Goal: Information Seeking & Learning: Learn about a topic

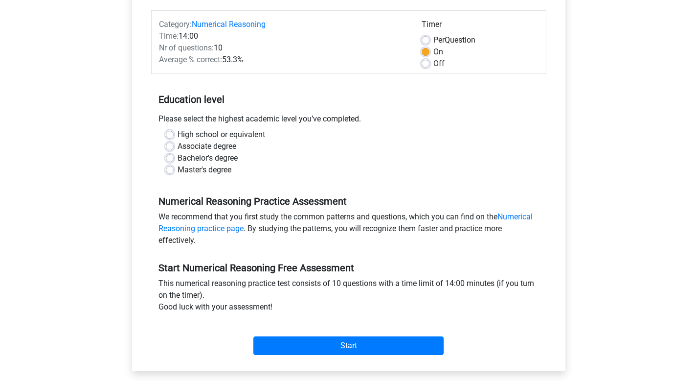
scroll to position [116, 0]
click at [188, 171] on label "Master's degree" at bounding box center [205, 170] width 54 height 12
click at [174, 171] on input "Master's degree" at bounding box center [170, 169] width 8 height 10
radio input "true"
click at [192, 158] on label "Bachelor's degree" at bounding box center [208, 159] width 60 height 12
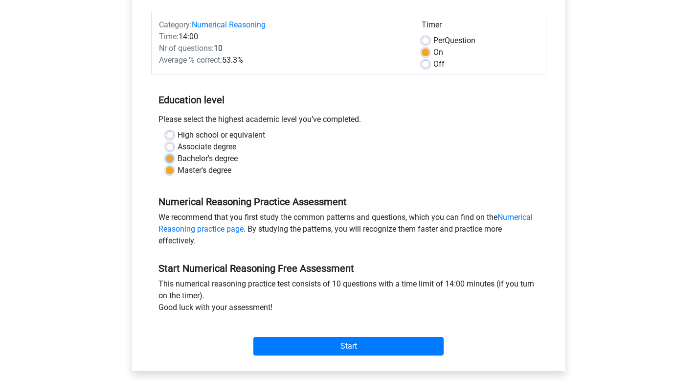
click at [174, 158] on input "Bachelor's degree" at bounding box center [170, 158] width 8 height 10
radio input "true"
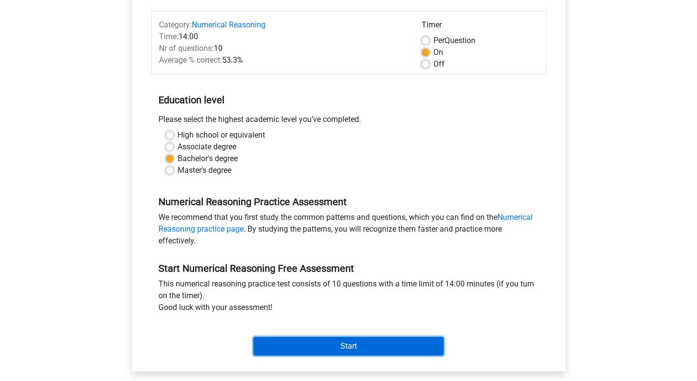
click at [330, 343] on input "Start" at bounding box center [348, 346] width 190 height 19
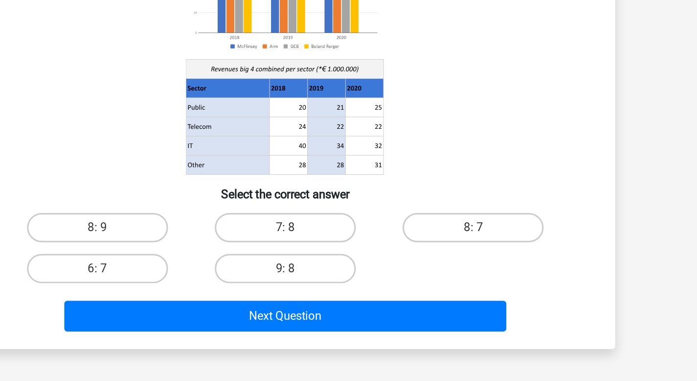
scroll to position [8, 0]
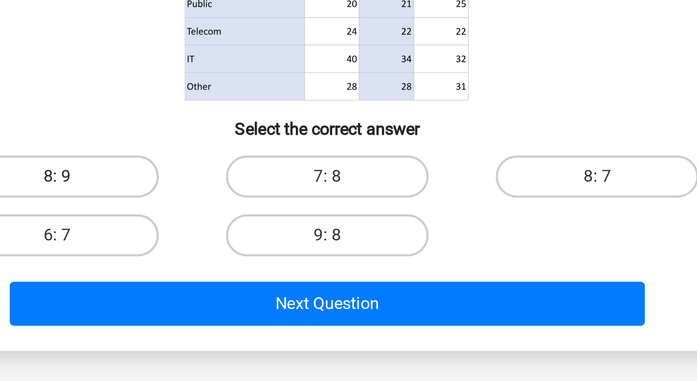
click at [248, 274] on label "8: 9" at bounding box center [223, 278] width 94 height 20
click at [229, 278] on input "8: 9" at bounding box center [226, 281] width 6 height 6
radio input "true"
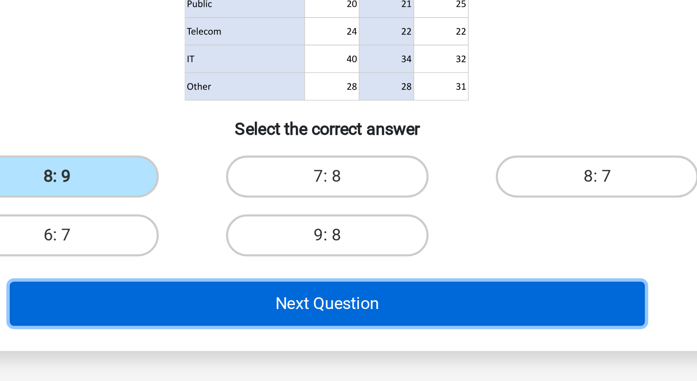
click at [304, 337] on button "Next Question" at bounding box center [349, 337] width 296 height 21
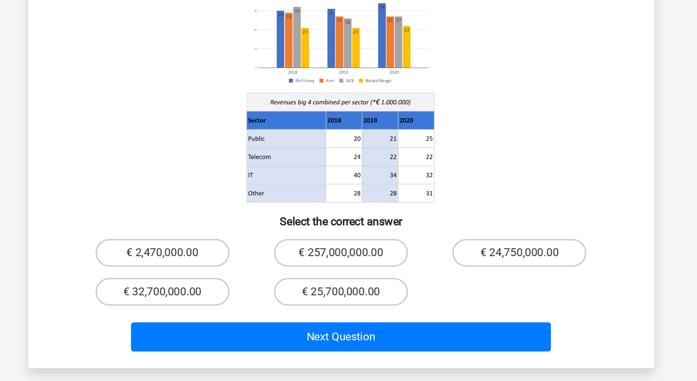
scroll to position [34, 0]
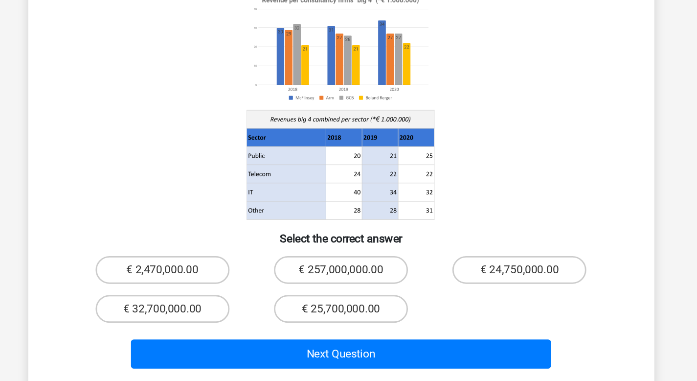
click at [449, 277] on div "€ 24,750,000.00" at bounding box center [475, 281] width 126 height 27
click at [453, 272] on label "€ 24,750,000.00" at bounding box center [474, 282] width 94 height 20
click at [475, 282] on input "€ 24,750,000.00" at bounding box center [478, 285] width 6 height 6
radio input "true"
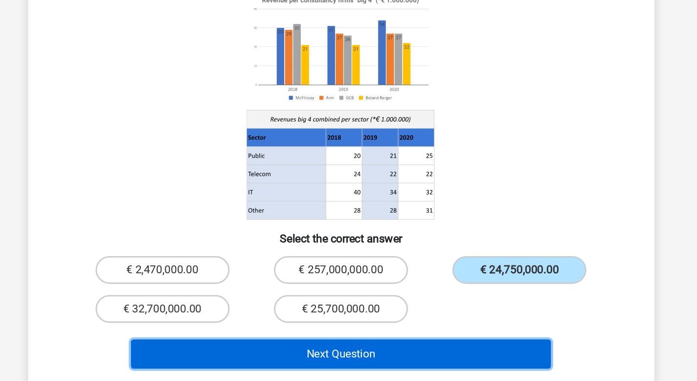
click at [408, 331] on button "Next Question" at bounding box center [349, 341] width 296 height 21
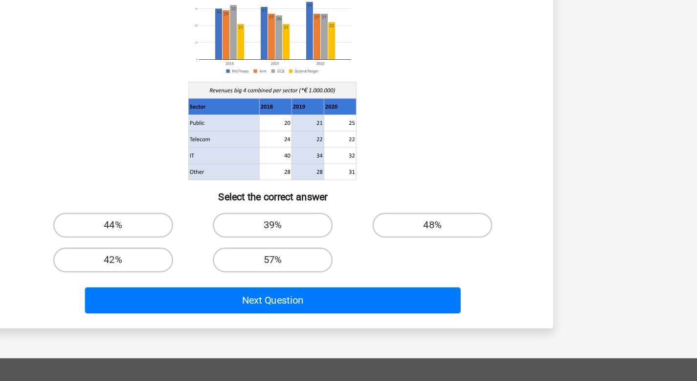
scroll to position [28, 0]
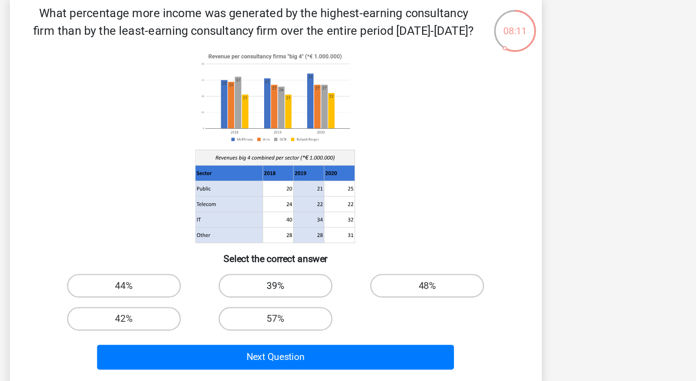
click at [365, 263] on label "39%" at bounding box center [348, 258] width 94 height 20
click at [355, 263] on input "39%" at bounding box center [351, 261] width 6 height 6
radio input "true"
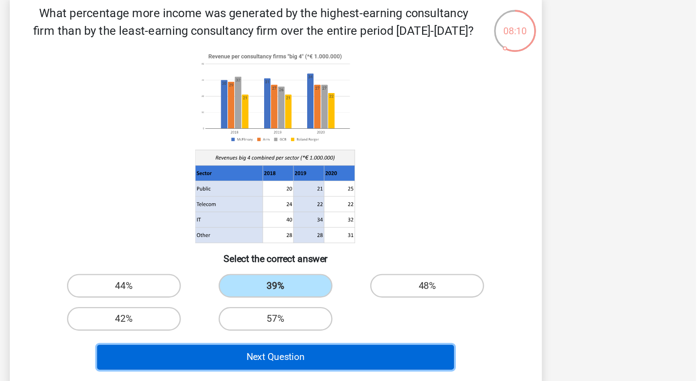
click at [363, 320] on button "Next Question" at bounding box center [349, 317] width 296 height 21
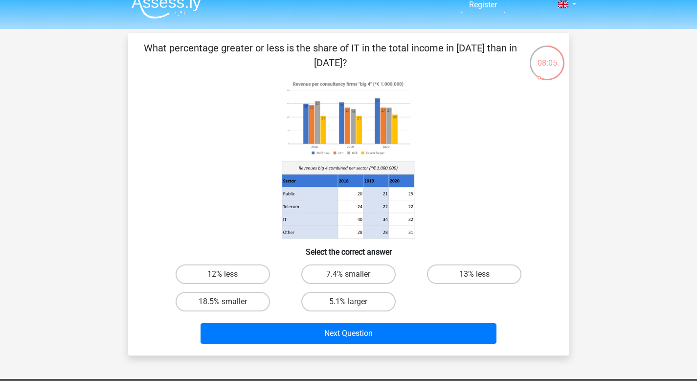
scroll to position [14, 0]
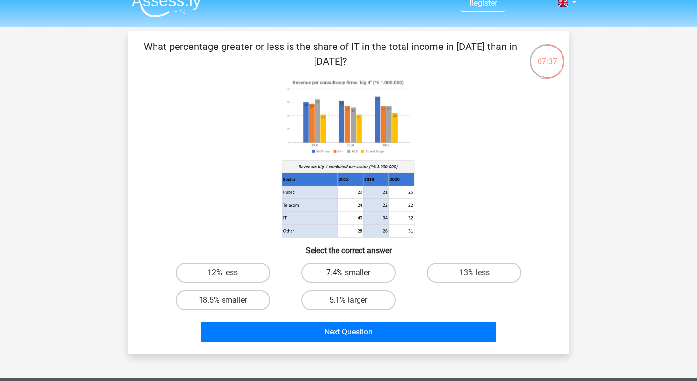
click at [364, 271] on label "7.4% smaller" at bounding box center [348, 273] width 94 height 20
click at [355, 273] on input "7.4% smaller" at bounding box center [351, 276] width 6 height 6
radio input "true"
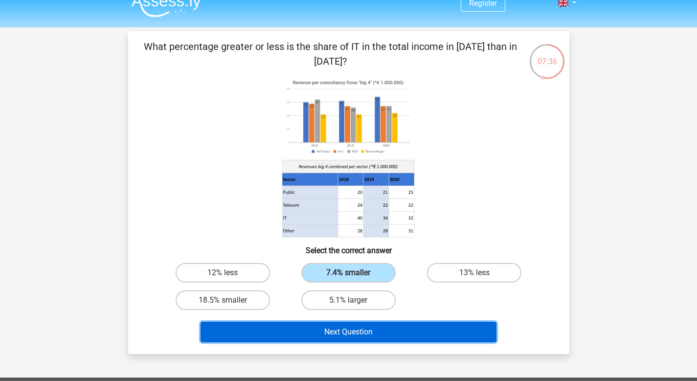
click at [360, 328] on button "Next Question" at bounding box center [349, 332] width 296 height 21
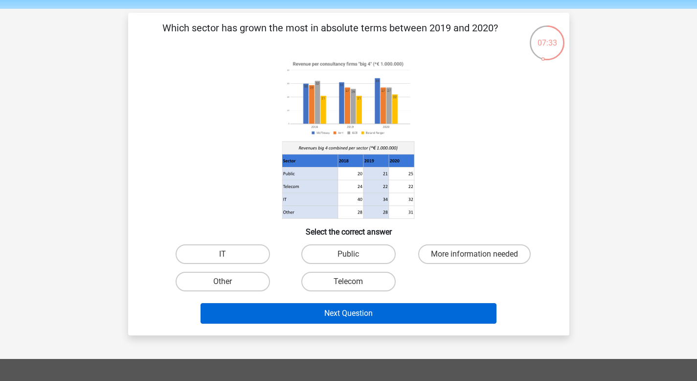
scroll to position [0, 0]
